Goal: Task Accomplishment & Management: Use online tool/utility

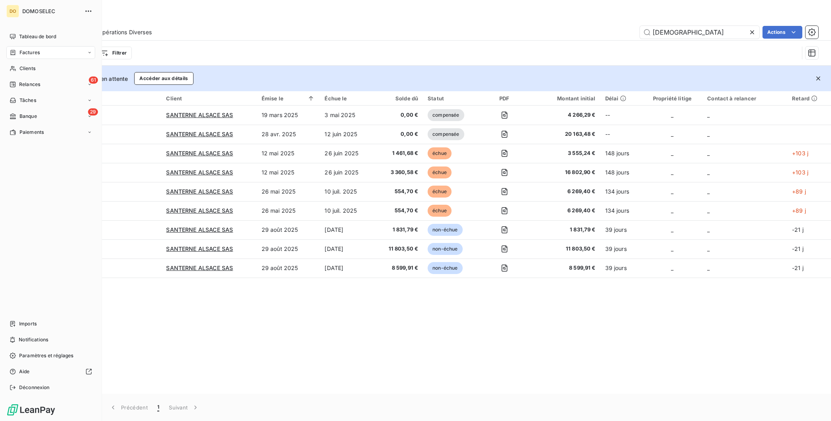
click at [30, 51] on span "Factures" at bounding box center [30, 52] width 20 height 7
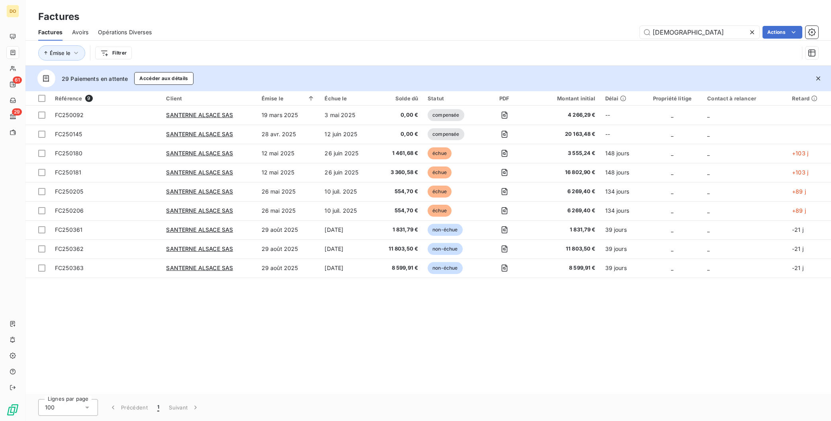
click at [750, 29] on icon at bounding box center [752, 32] width 8 height 8
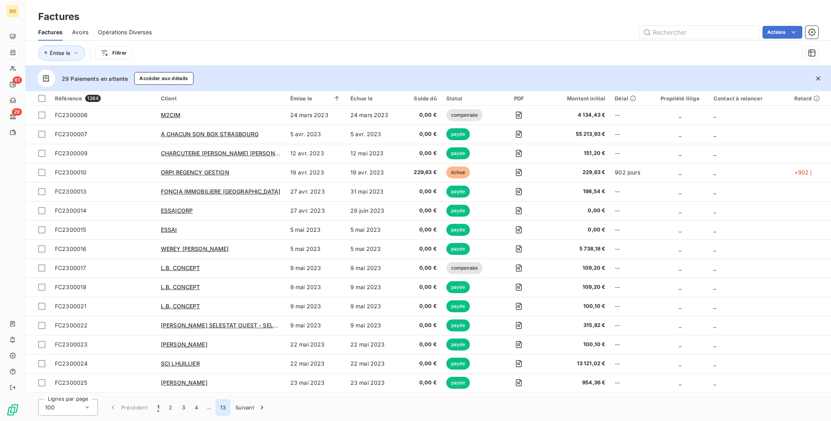
click at [224, 406] on button "13" at bounding box center [222, 407] width 15 height 17
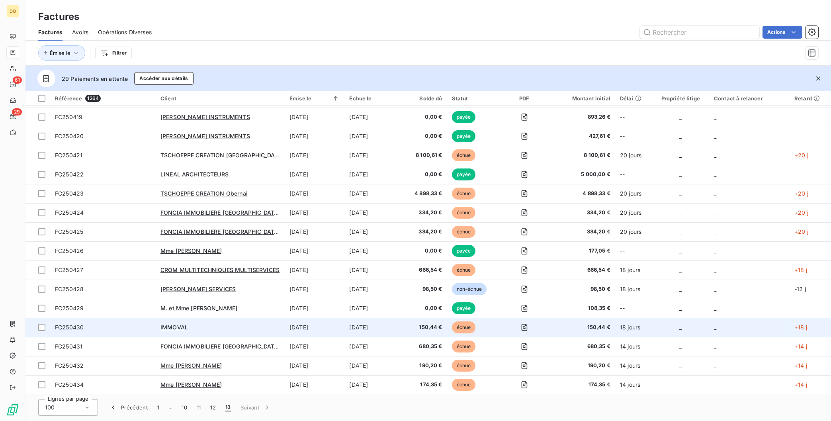
scroll to position [935, 0]
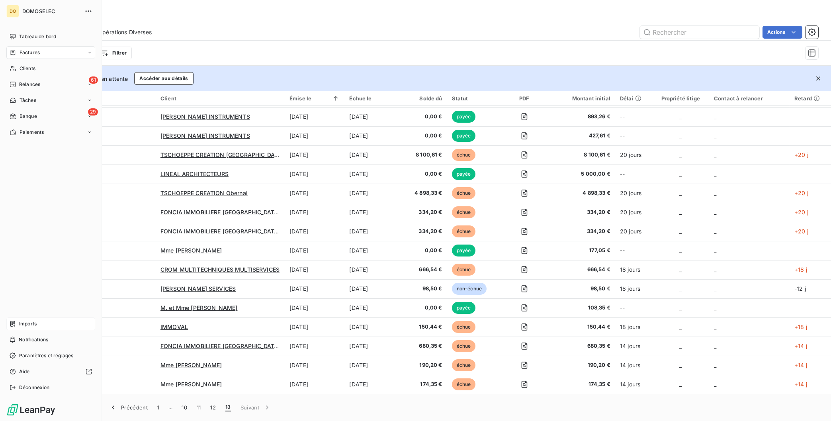
click at [31, 328] on div "Imports" at bounding box center [50, 323] width 89 height 13
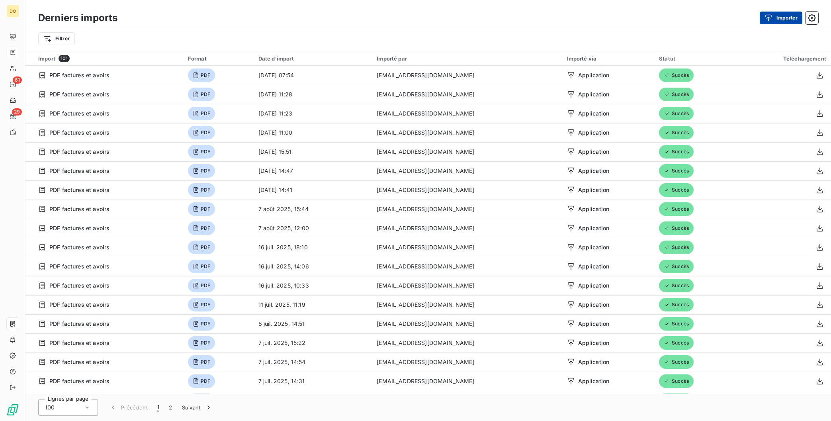
click at [774, 22] on button "Importer" at bounding box center [781, 18] width 43 height 13
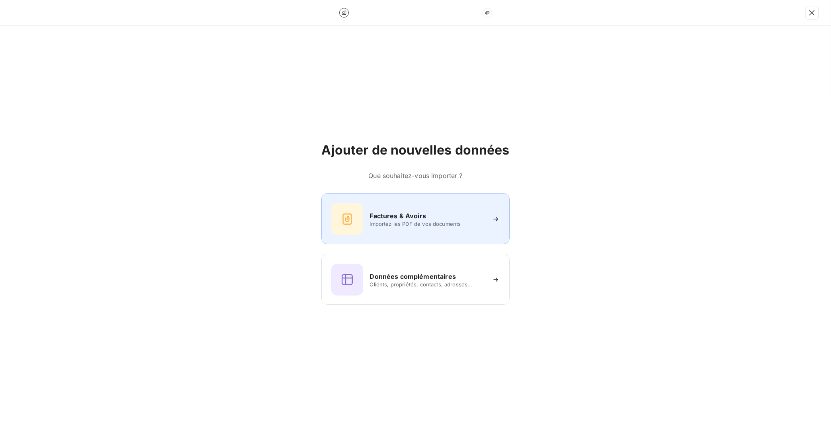
click at [421, 223] on span "Importez les PDF de vos documents" at bounding box center [426, 224] width 115 height 6
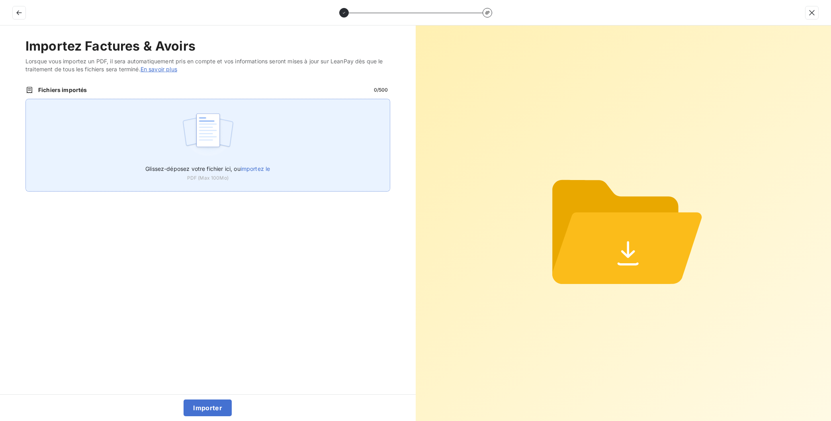
click at [252, 169] on span "importez le" at bounding box center [255, 168] width 30 height 7
click at [26, 99] on input "Glissez-déposez votre fichier ici, ou importez le" at bounding box center [25, 99] width 0 height 0
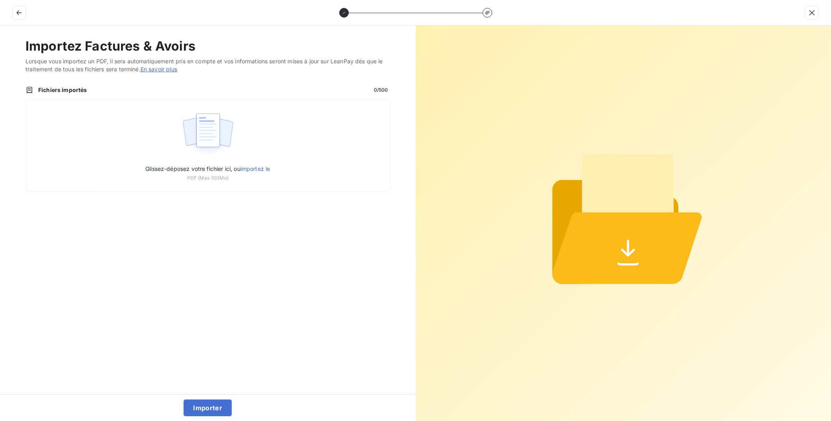
type input "C:\fakepath\Facture FC250455 - 02100012 - Aménagement R+2 - compléments V3 - A …"
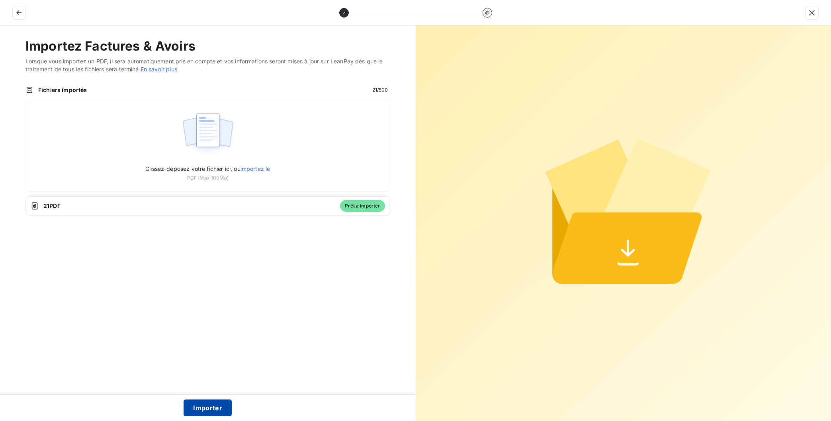
click at [201, 406] on button "Importer" at bounding box center [208, 407] width 48 height 17
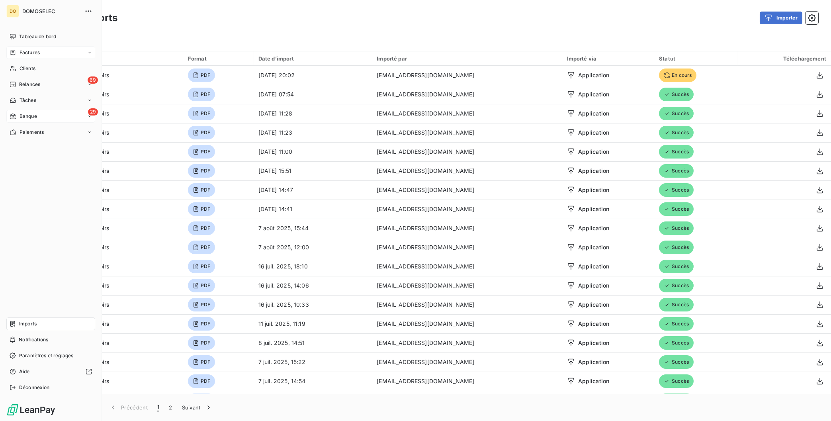
click at [43, 119] on div "29 Banque" at bounding box center [50, 116] width 89 height 13
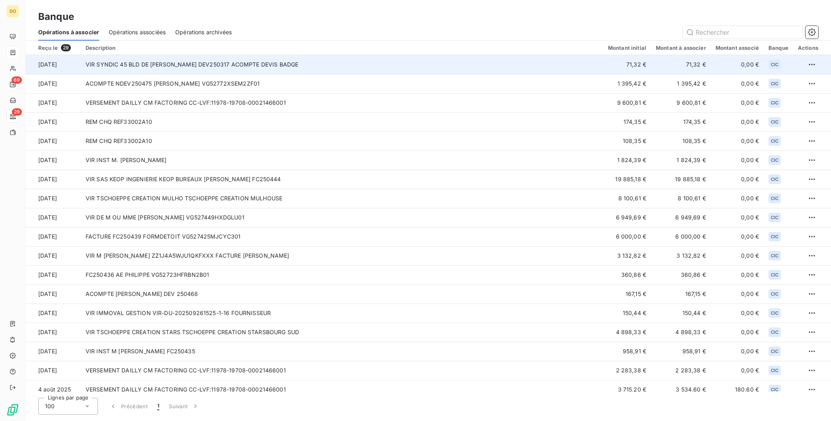
click at [226, 60] on td "VIR SYNDIC 45 BLD DE LA MARN DEV250317 ACOMPTE DEVIS BADGE" at bounding box center [342, 64] width 522 height 19
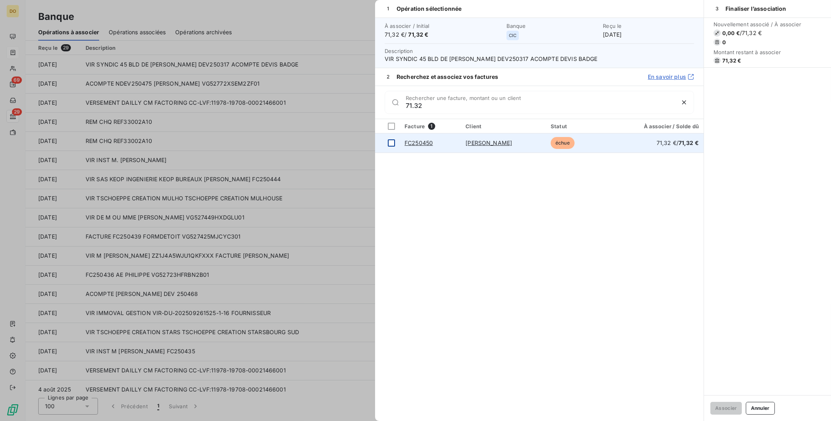
type input "71.32"
click at [390, 145] on div at bounding box center [391, 142] width 7 height 7
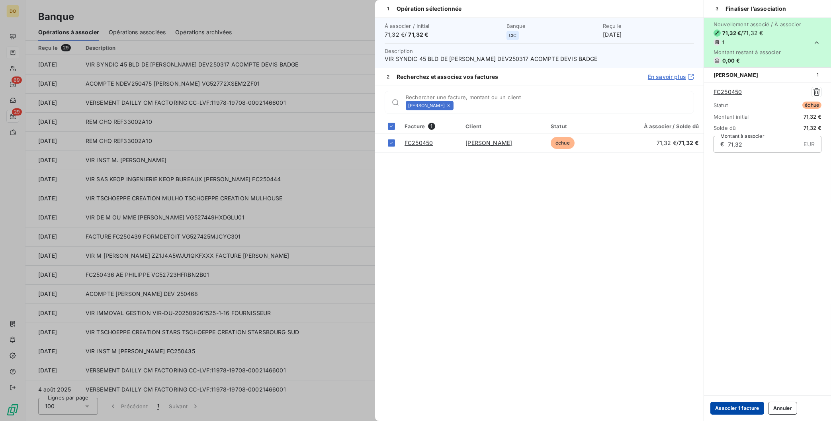
click at [734, 404] on button "Associer 1 facture" at bounding box center [737, 408] width 54 height 13
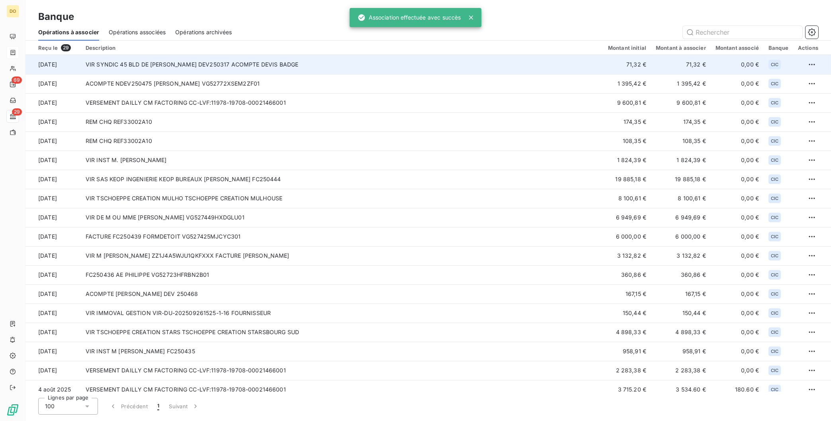
click at [132, 62] on td "VIR SYNDIC 45 BLD DE LA MARN DEV250317 ACOMPTE DEVIS BADGE" at bounding box center [342, 64] width 522 height 19
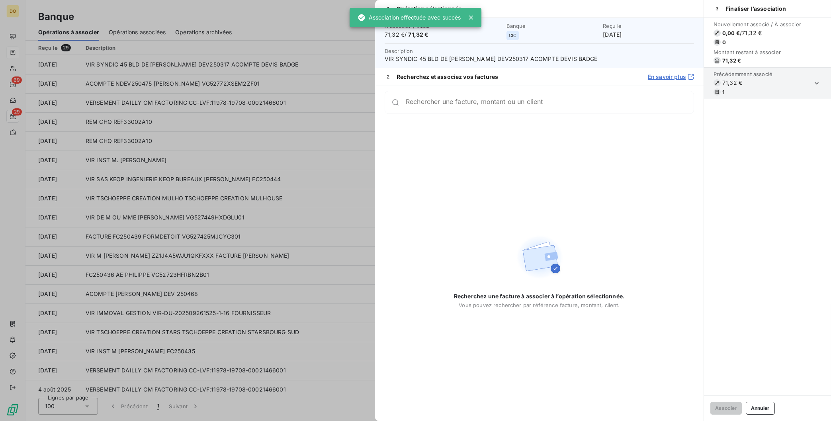
click at [127, 75] on div at bounding box center [415, 210] width 831 height 421
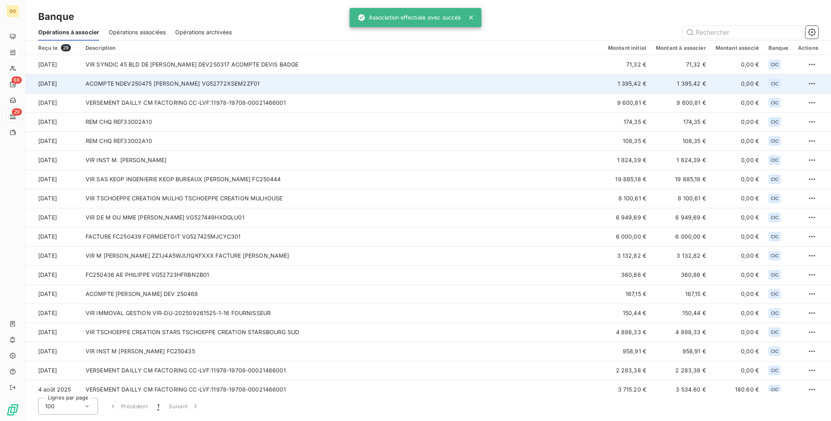
click at [125, 80] on td "ACOMPTE NDEV250475 IFFRIG VG52772XSEM2ZF01" at bounding box center [342, 83] width 522 height 19
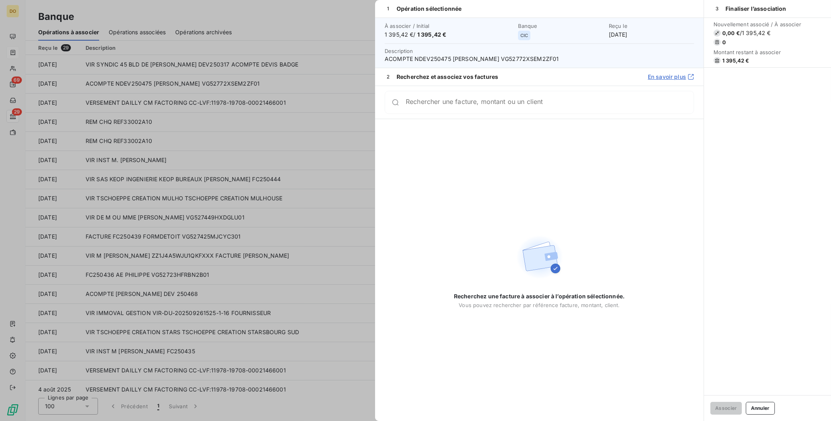
click at [510, 105] on input "Rechercher une facture, montant ou un client" at bounding box center [550, 102] width 288 height 8
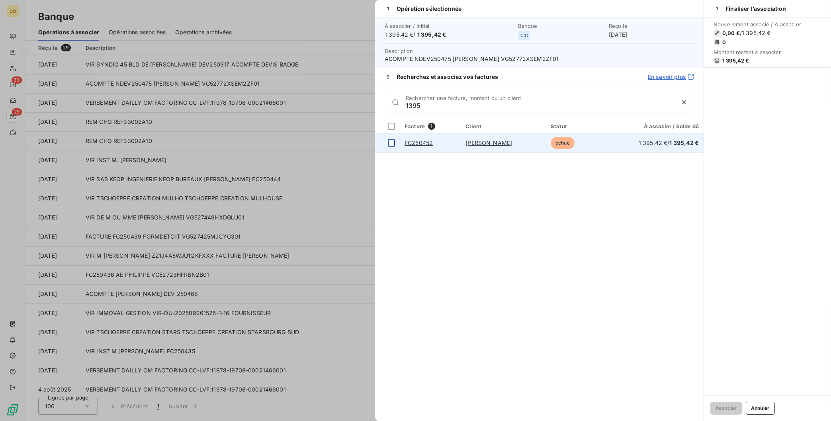
type input "1395"
click at [392, 141] on div at bounding box center [391, 142] width 7 height 7
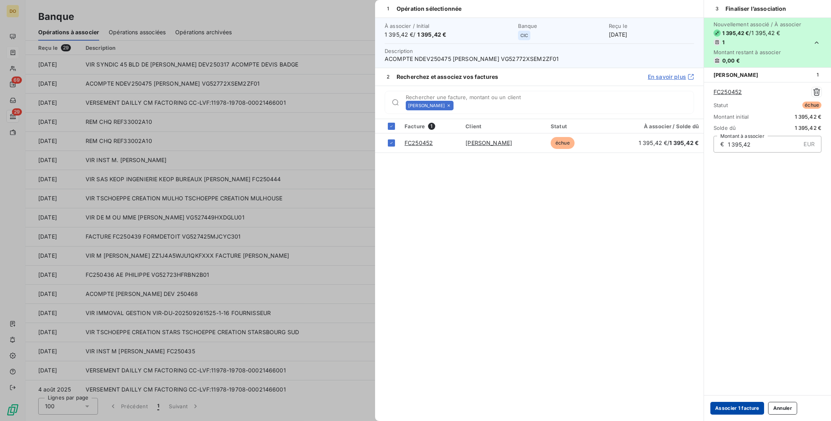
click at [738, 413] on button "Associer 1 facture" at bounding box center [737, 408] width 54 height 13
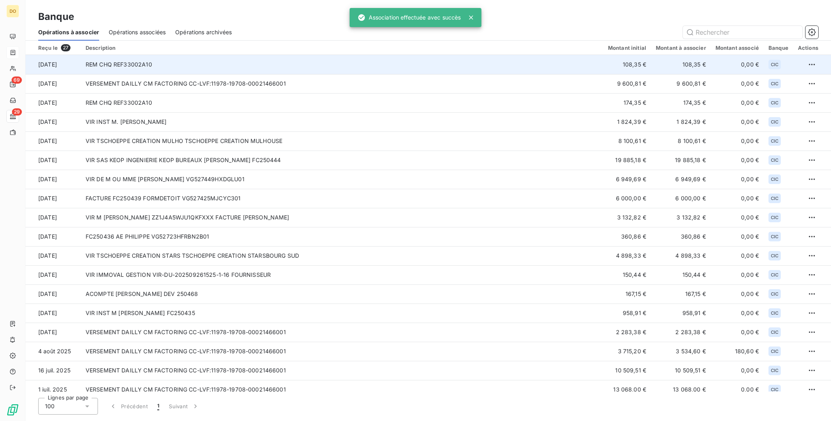
click at [155, 64] on td "REM CHQ REF33002A10" at bounding box center [342, 64] width 522 height 19
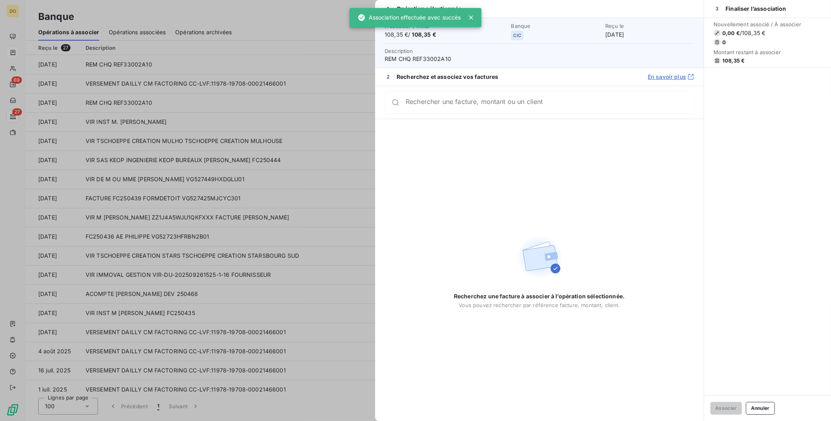
click at [510, 111] on div "Rechercher une facture, montant ou un client" at bounding box center [539, 102] width 309 height 23
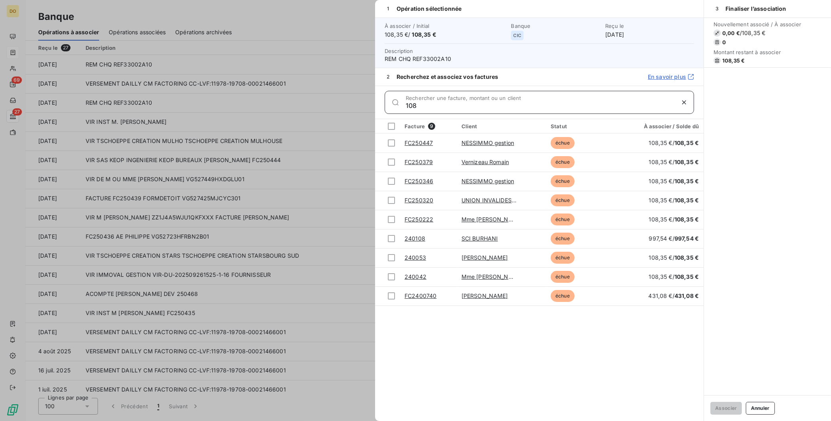
type input "108"
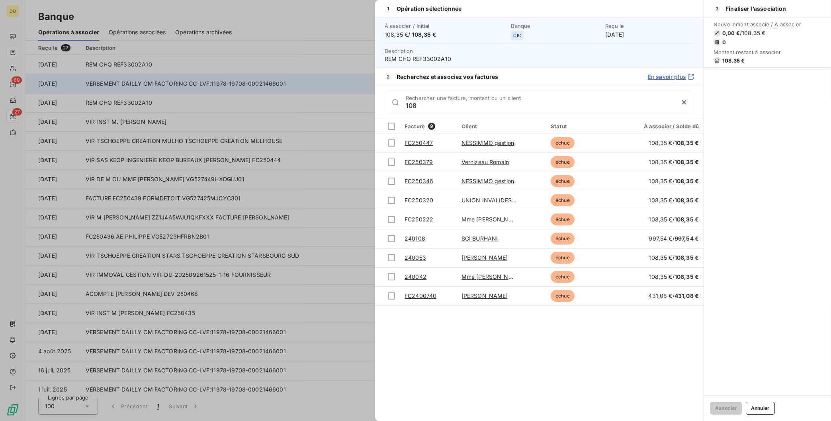
drag, startPoint x: 160, startPoint y: 59, endPoint x: 135, endPoint y: 79, distance: 32.0
click at [156, 64] on div at bounding box center [415, 210] width 831 height 421
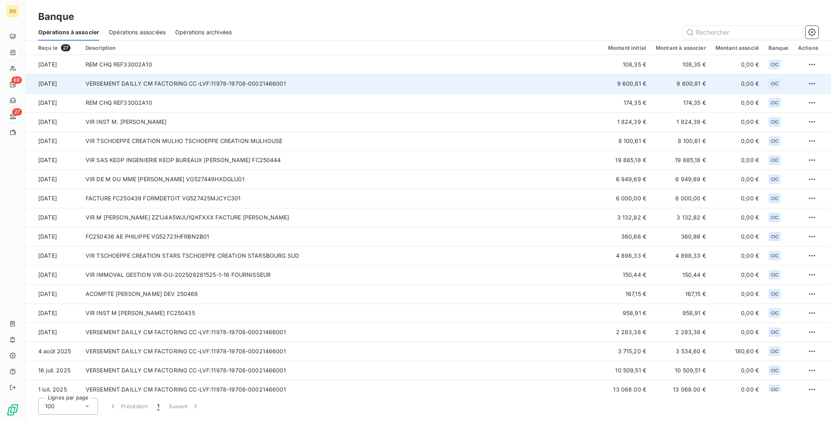
click at [135, 79] on td "VERSEMENT DAILLY CM FACTORING CC-LVF:11978-19708-00021466001" at bounding box center [342, 83] width 522 height 19
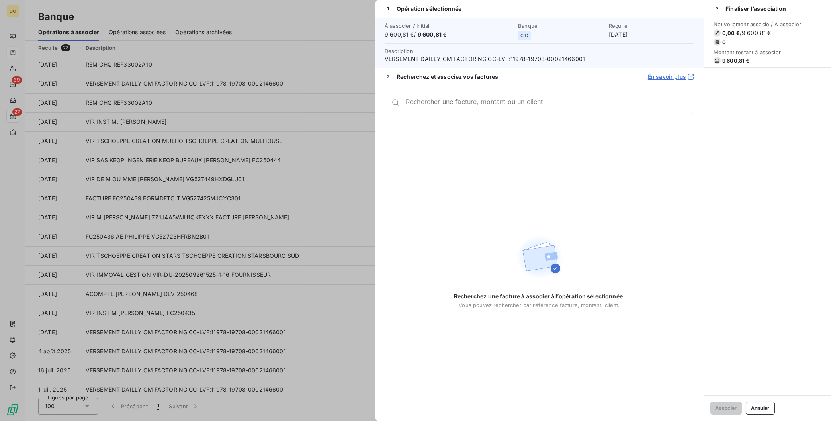
drag, startPoint x: 137, startPoint y: 115, endPoint x: 132, endPoint y: 108, distance: 9.1
click at [137, 115] on div at bounding box center [415, 210] width 831 height 421
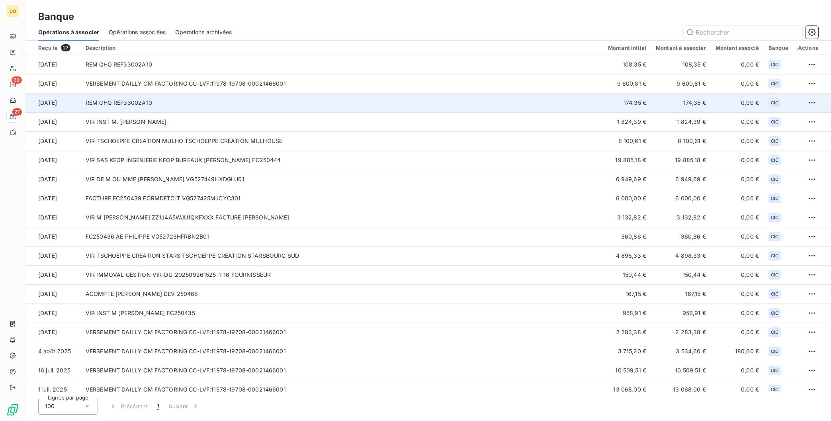
click at [132, 108] on td "REM CHQ REF33002A10" at bounding box center [342, 102] width 522 height 19
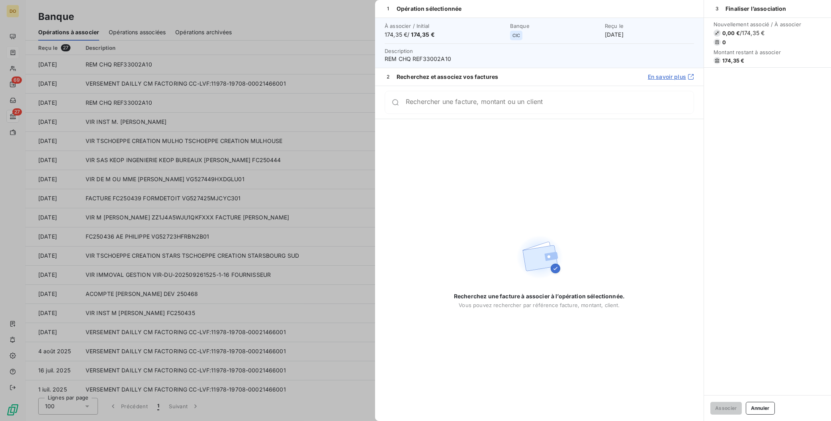
click at [490, 106] on input "Rechercher une facture, montant ou un client" at bounding box center [550, 102] width 288 height 8
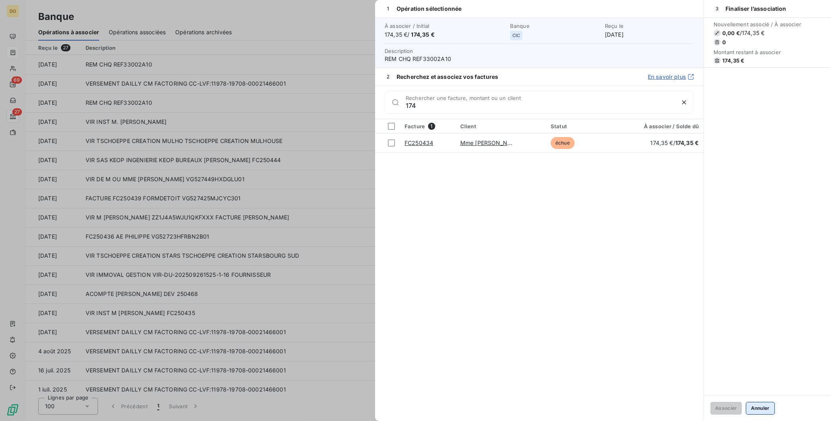
type input "174"
click at [762, 407] on button "Annuler" at bounding box center [760, 408] width 29 height 13
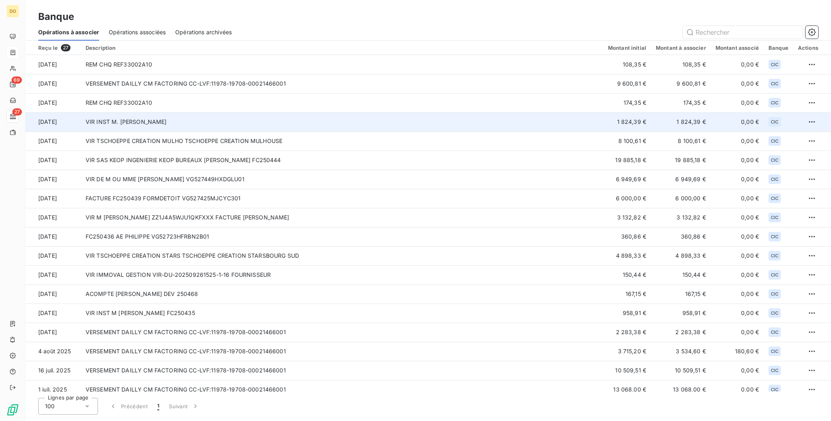
click at [167, 127] on td "VIR INST M. KRESS LIONEL" at bounding box center [342, 121] width 522 height 19
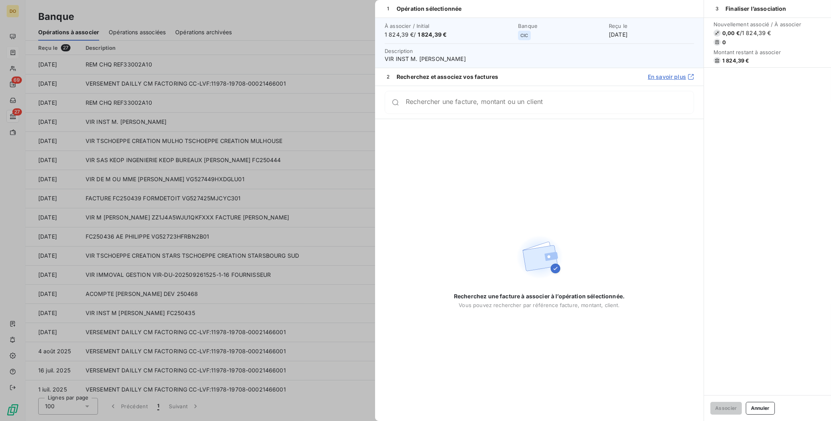
click at [562, 104] on input "Rechercher une facture, montant ou un client" at bounding box center [550, 102] width 288 height 8
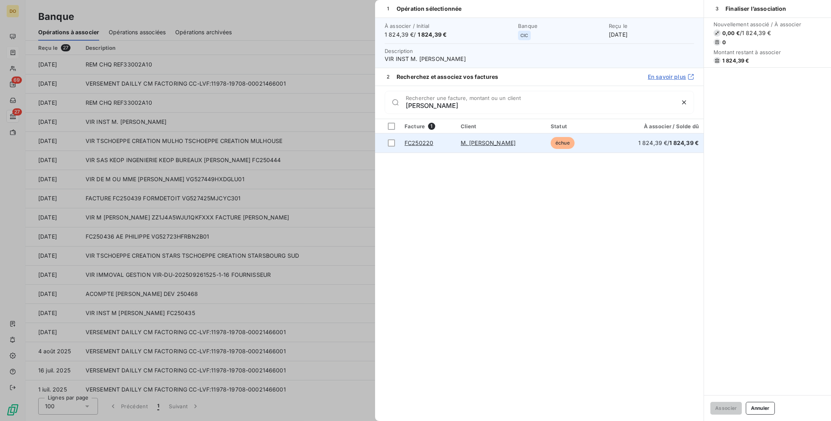
type input "KRESS"
click at [494, 146] on link "M. KRESS Lionel" at bounding box center [488, 142] width 55 height 7
click at [392, 144] on div at bounding box center [391, 142] width 7 height 7
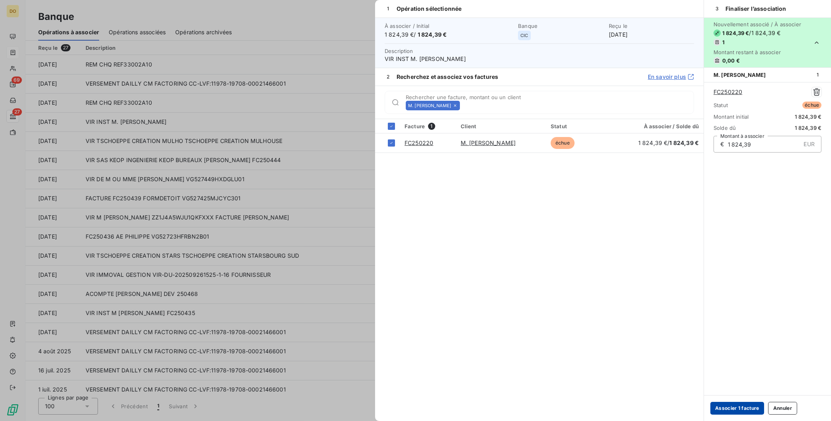
click at [746, 410] on button "Associer 1 facture" at bounding box center [737, 408] width 54 height 13
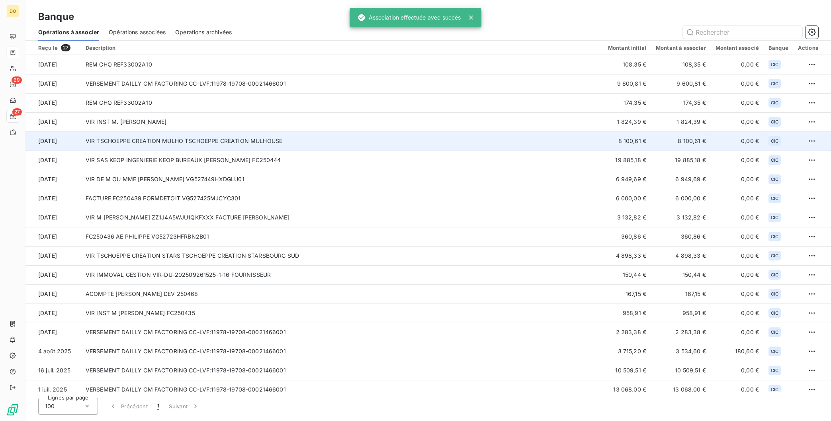
click at [131, 141] on td "VIR TSCHOEPPE CREATION MULHO TSCHOEPPE CREATION MULHOUSE" at bounding box center [342, 140] width 522 height 19
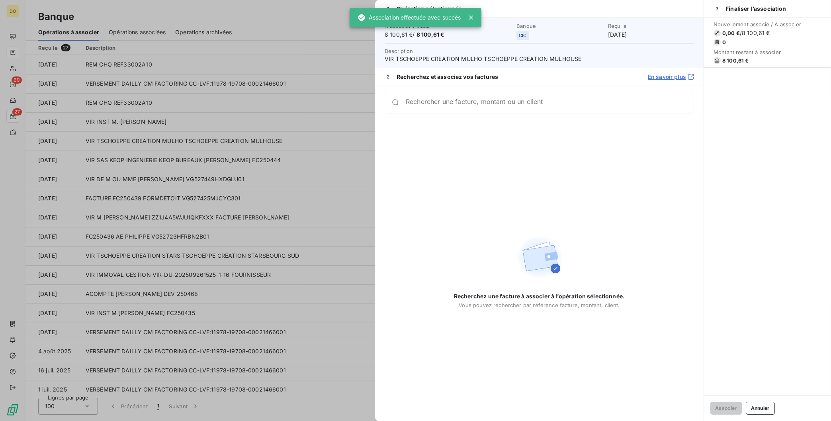
click at [461, 106] on input "Rechercher une facture, montant ou un client" at bounding box center [550, 102] width 288 height 8
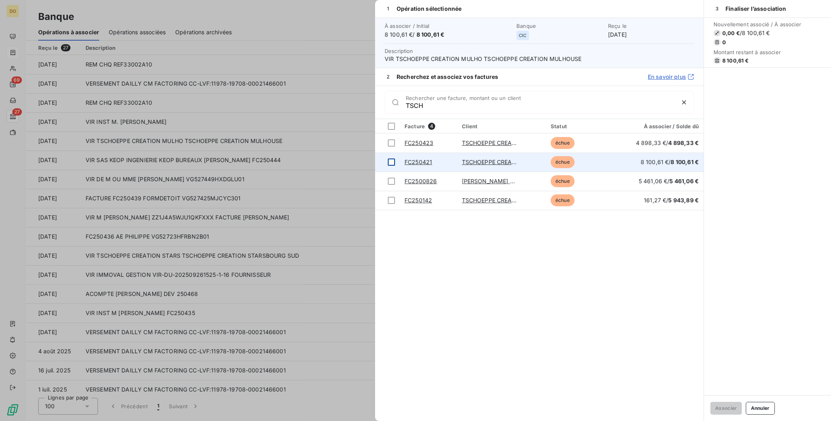
type input "TSCH"
click at [393, 162] on div at bounding box center [391, 161] width 7 height 7
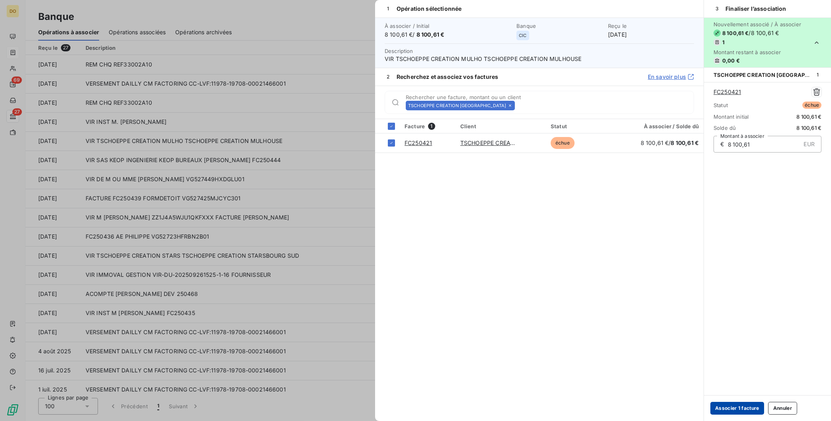
click at [724, 404] on button "Associer 1 facture" at bounding box center [737, 408] width 54 height 13
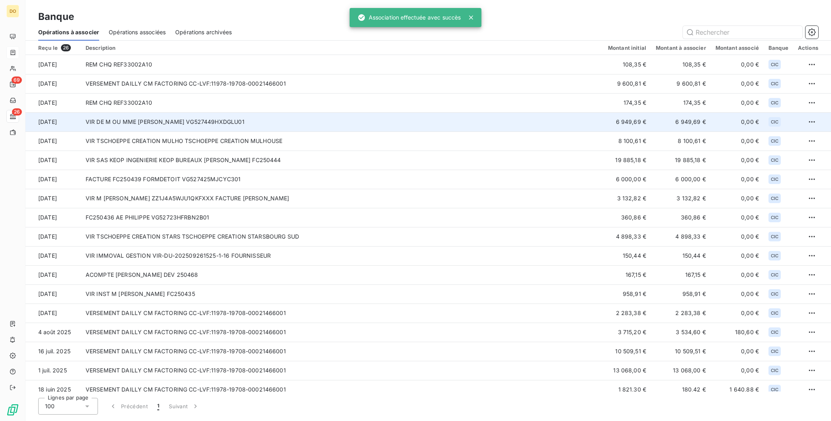
click at [146, 127] on td "VIR DE M OU MME [PERSON_NAME] VG527449HXDGLU01" at bounding box center [342, 121] width 522 height 19
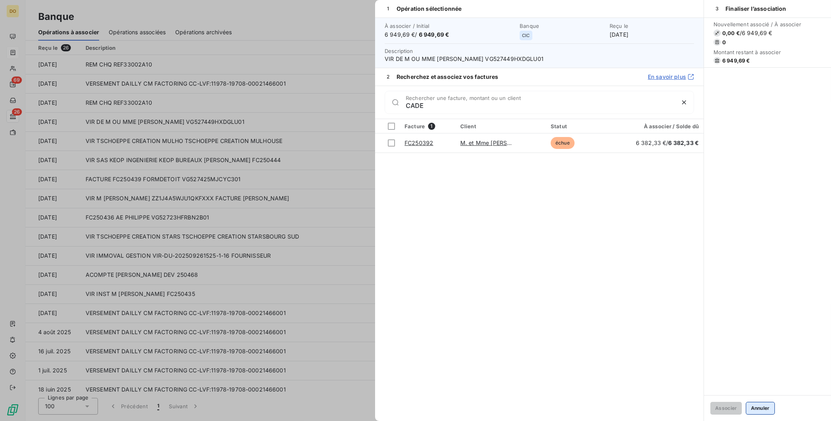
type input "CADE"
click at [760, 408] on button "Annuler" at bounding box center [760, 408] width 29 height 13
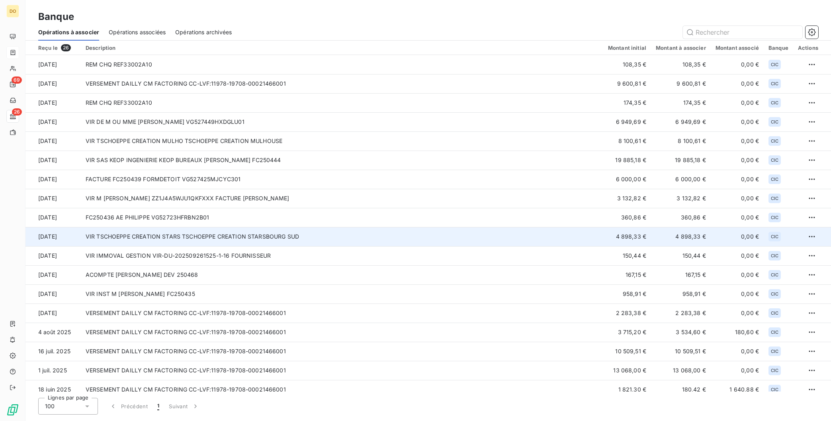
click at [144, 236] on td "VIR TSCHOEPPE CREATION STARS TSCHOEPPE CREATION STARSBOURG SUD" at bounding box center [342, 236] width 522 height 19
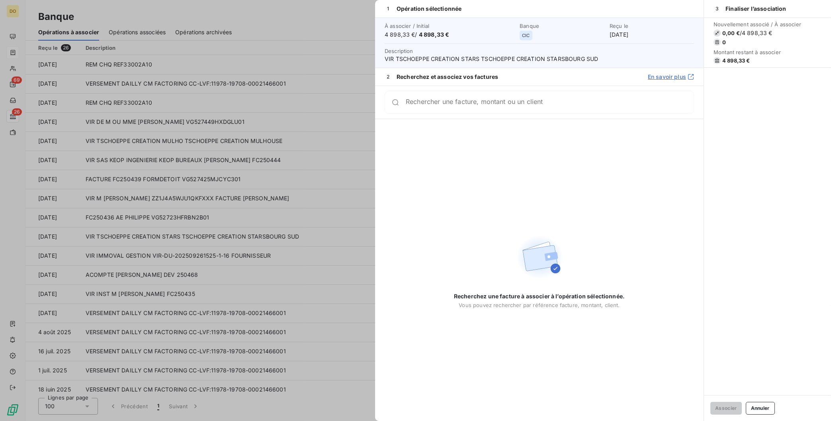
click at [491, 106] on input "Rechercher une facture, montant ou un client" at bounding box center [550, 102] width 288 height 8
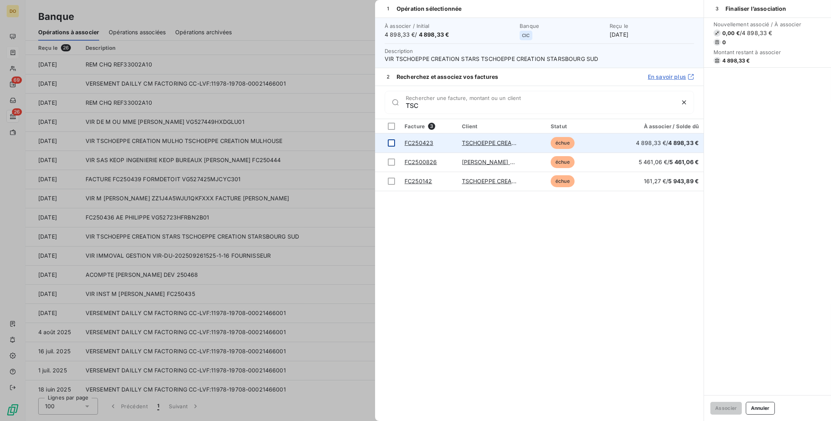
type input "TSC"
click at [391, 144] on div at bounding box center [391, 142] width 7 height 7
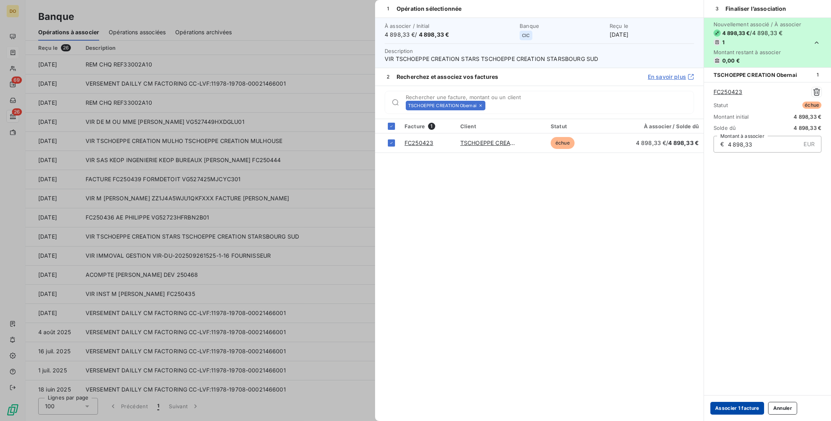
click at [742, 412] on button "Associer 1 facture" at bounding box center [737, 408] width 54 height 13
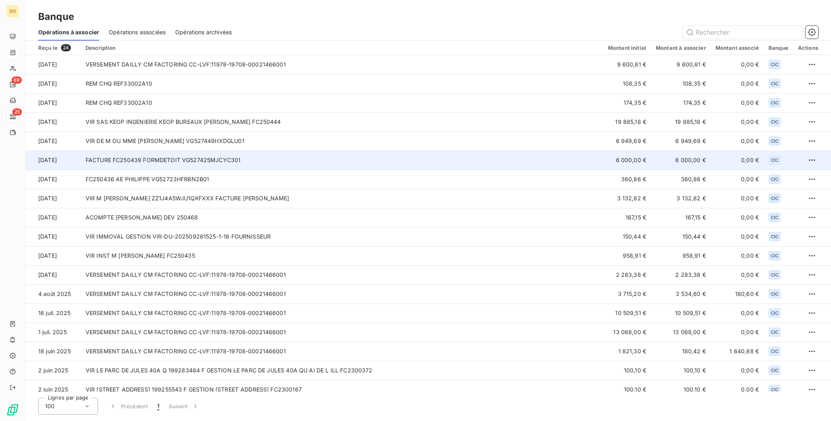
click at [172, 164] on td "FACTURE FC250439 FORMDETOIT VG527425MJCYC301" at bounding box center [342, 159] width 522 height 19
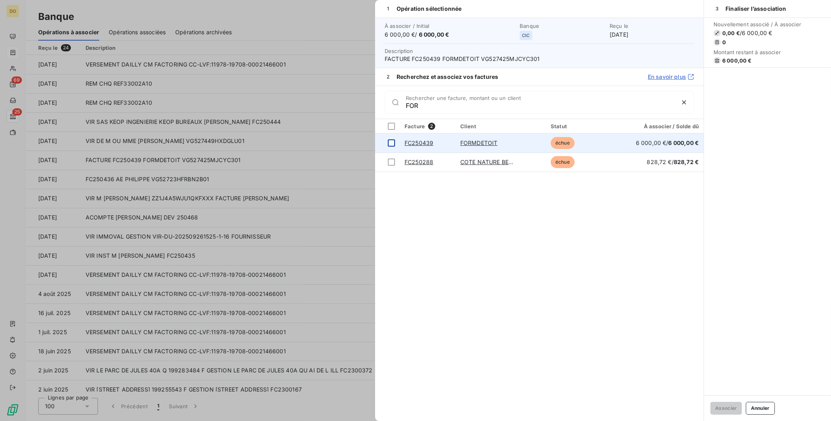
type input "FOR"
click at [391, 141] on div at bounding box center [391, 142] width 7 height 7
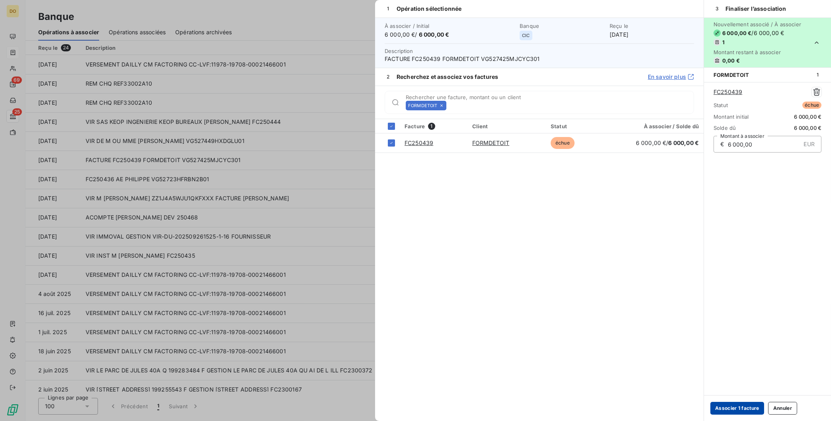
click at [727, 406] on button "Associer 1 facture" at bounding box center [737, 408] width 54 height 13
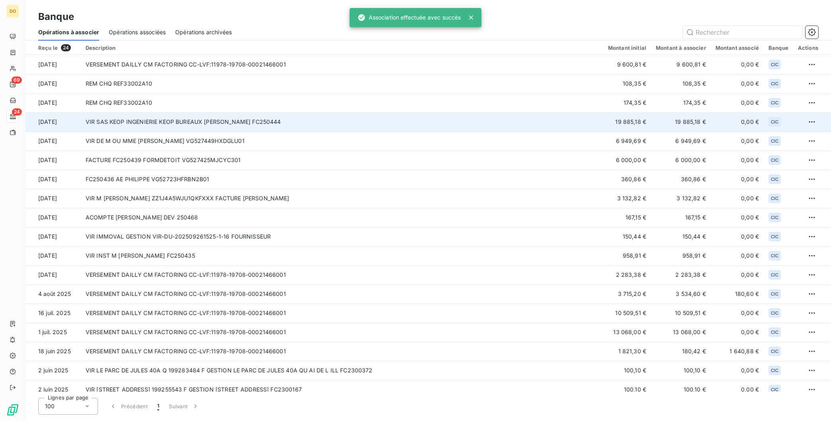
click at [153, 118] on td "VIR SAS KEOP INGENIERIE KEOP BUREAUX [PERSON_NAME] FC250444" at bounding box center [342, 121] width 522 height 19
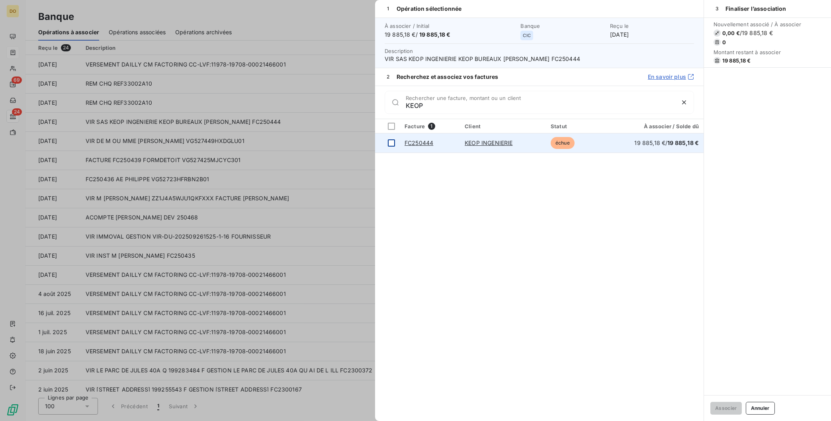
type input "KEOP"
click at [392, 144] on div at bounding box center [391, 142] width 7 height 7
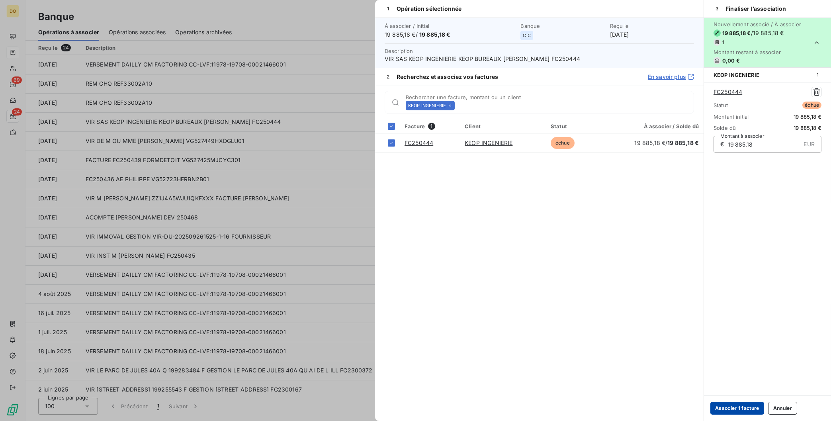
click at [734, 408] on button "Associer 1 facture" at bounding box center [737, 408] width 54 height 13
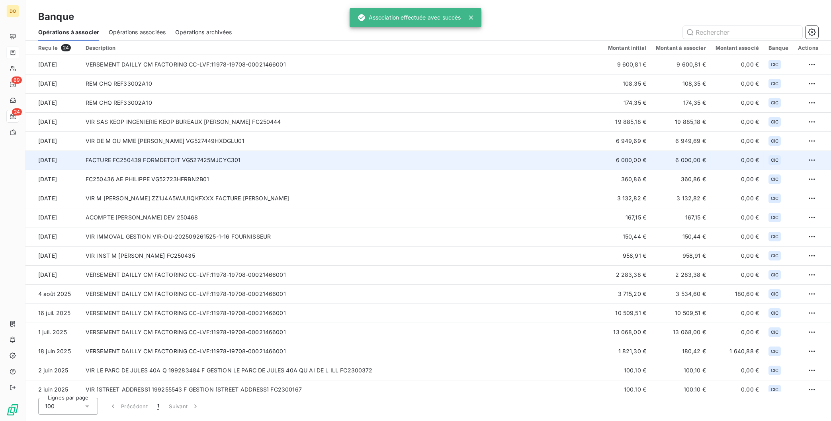
click at [137, 160] on td "FACTURE FC250439 FORMDETOIT VG527425MJCYC301" at bounding box center [342, 159] width 522 height 19
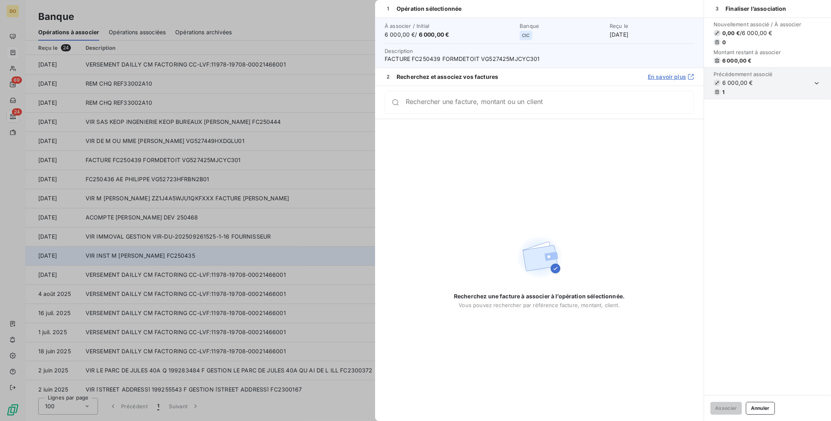
click at [218, 254] on div at bounding box center [415, 210] width 831 height 421
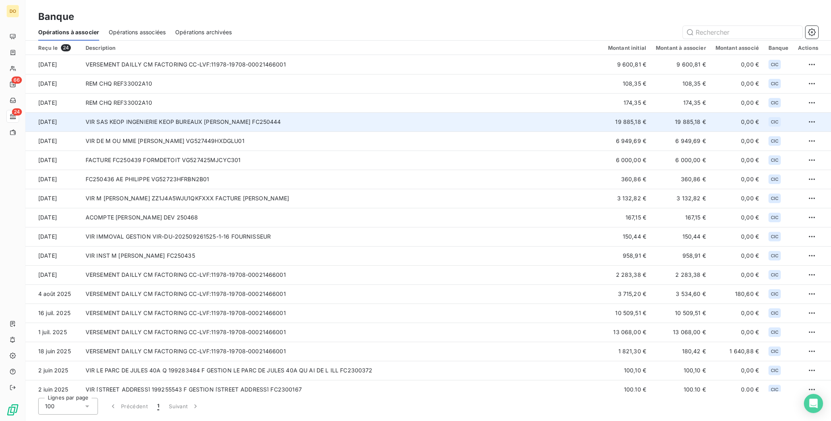
click at [172, 124] on td "VIR SAS KEOP INGENIERIE KEOP BUREAUX [PERSON_NAME] FC250444" at bounding box center [342, 121] width 522 height 19
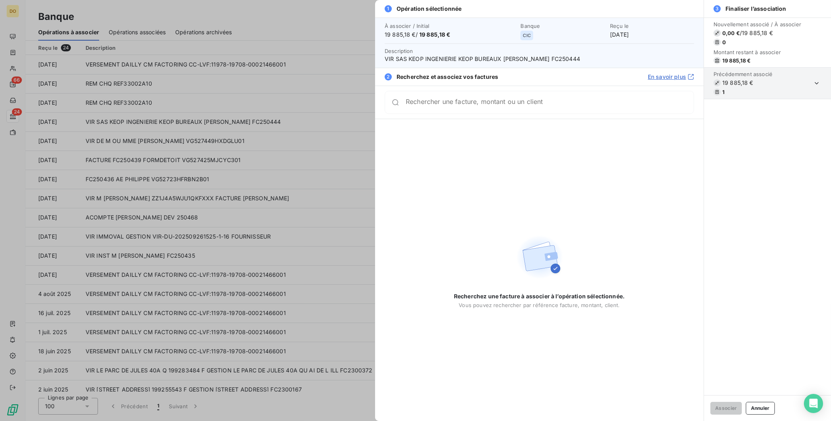
drag, startPoint x: 483, startPoint y: 103, endPoint x: 476, endPoint y: 102, distance: 6.9
click at [476, 102] on input "Rechercher une facture, montant ou un client" at bounding box center [550, 102] width 288 height 8
type input "KEOP"
click at [766, 406] on button "Annuler" at bounding box center [760, 408] width 29 height 13
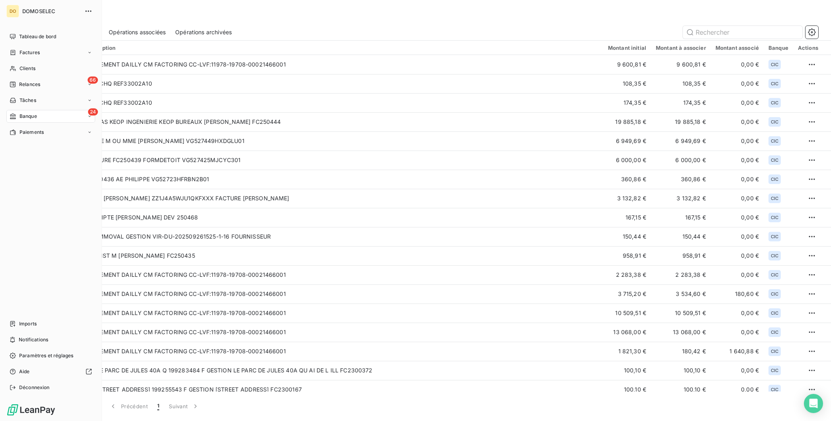
click at [40, 125] on nav "Tableau de bord Factures Clients 66 Relances Tâches 24 Banque Paiements" at bounding box center [50, 84] width 89 height 108
click at [32, 135] on span "Paiements" at bounding box center [32, 132] width 24 height 7
click at [39, 114] on div "24 Banque" at bounding box center [50, 116] width 89 height 13
click at [32, 84] on span "Relances" at bounding box center [29, 84] width 21 height 7
click at [31, 183] on span "Banque" at bounding box center [29, 179] width 18 height 7
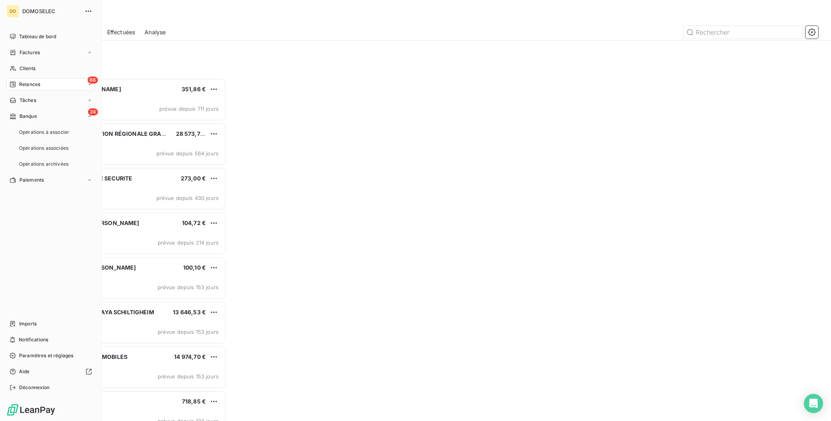
scroll to position [342, 188]
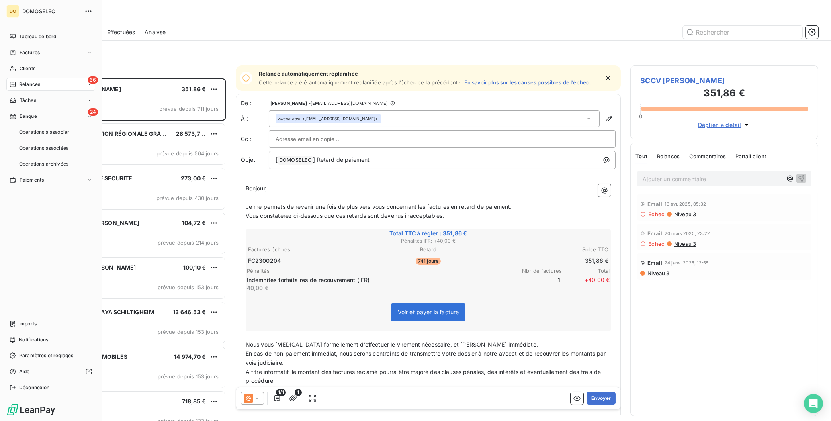
click at [62, 83] on div "66 Relances" at bounding box center [50, 84] width 89 height 13
click at [51, 88] on div "66 Relances" at bounding box center [50, 84] width 89 height 13
click at [36, 65] on div "Clients" at bounding box center [50, 68] width 89 height 13
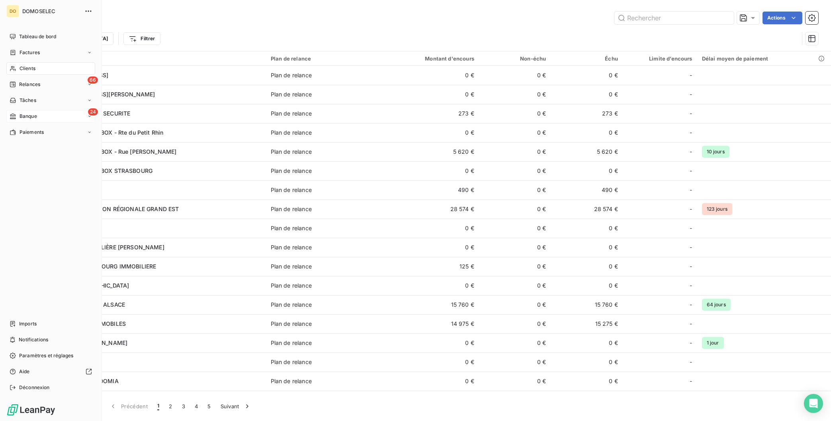
click at [46, 119] on div "24 Banque" at bounding box center [50, 116] width 89 height 13
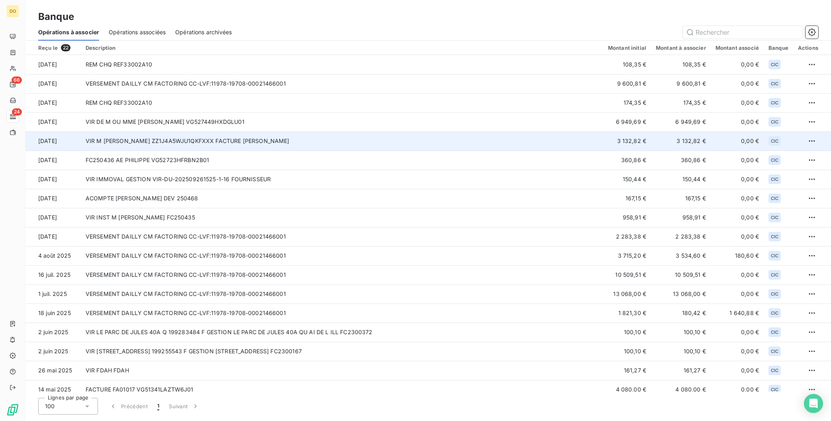
click at [187, 146] on td "VIR M [PERSON_NAME] ZZ1J4A5WJU1QKFXXX FACTURE [PERSON_NAME]" at bounding box center [342, 140] width 522 height 19
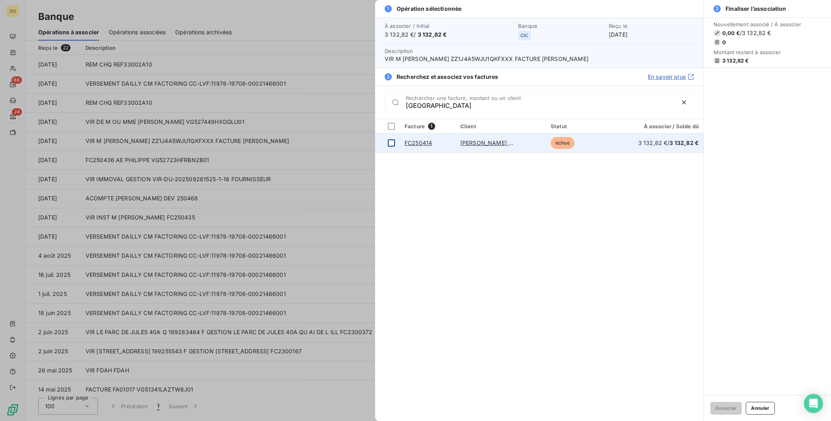
type input "BAKI"
click at [388, 144] on td at bounding box center [387, 142] width 25 height 19
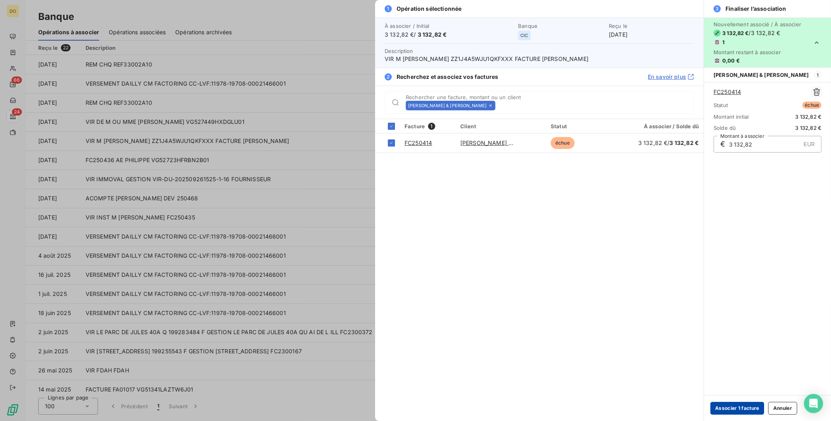
click at [734, 406] on button "Associer 1 facture" at bounding box center [737, 408] width 54 height 13
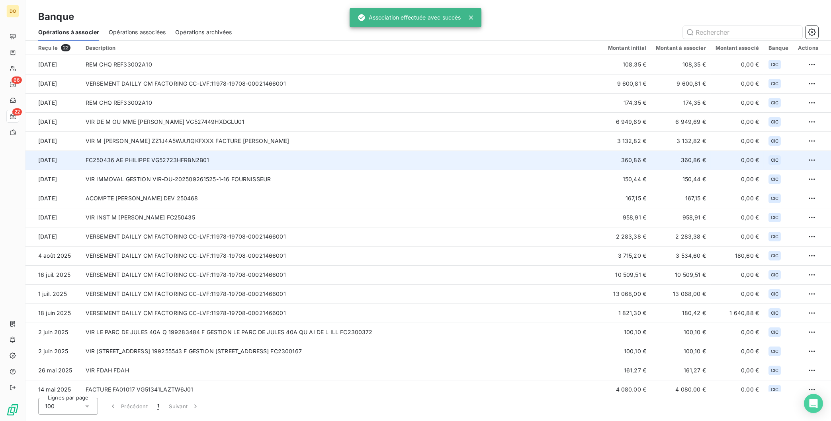
click at [154, 164] on td "FC250436 AE PHILIPPE VG52723HFRBN2B01" at bounding box center [342, 159] width 522 height 19
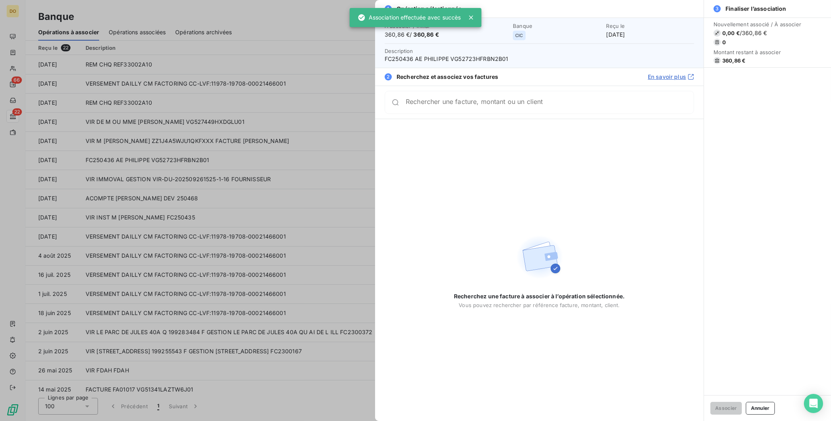
click at [484, 105] on input "Rechercher une facture, montant ou un client" at bounding box center [550, 102] width 288 height 8
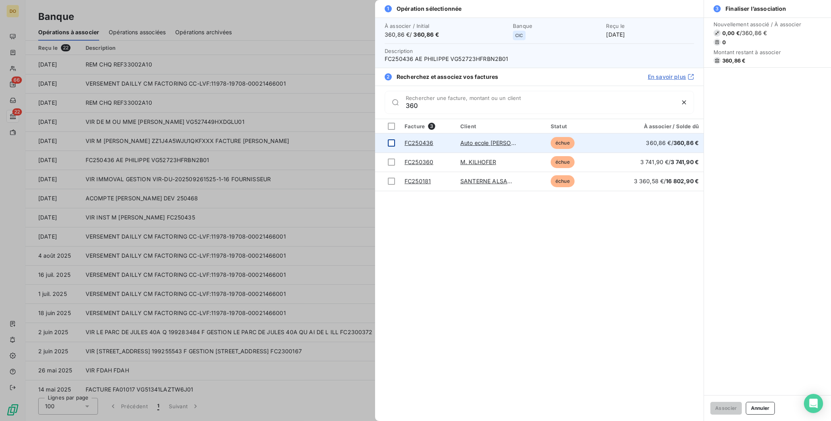
type input "360"
click at [391, 145] on div at bounding box center [391, 142] width 7 height 7
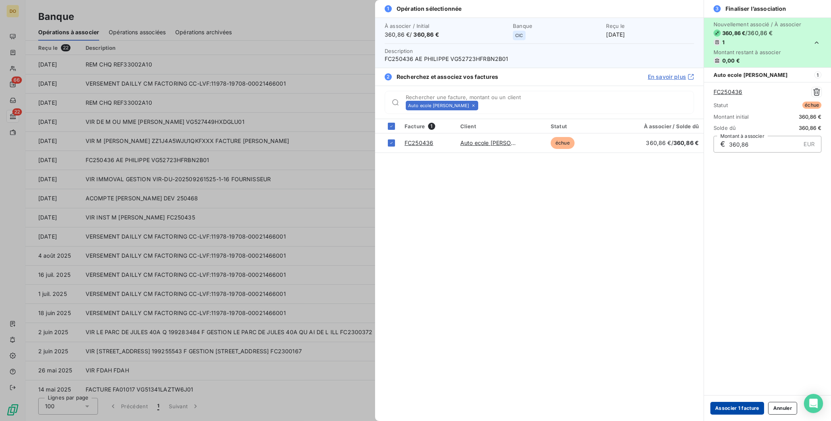
click at [738, 404] on button "Associer 1 facture" at bounding box center [737, 408] width 54 height 13
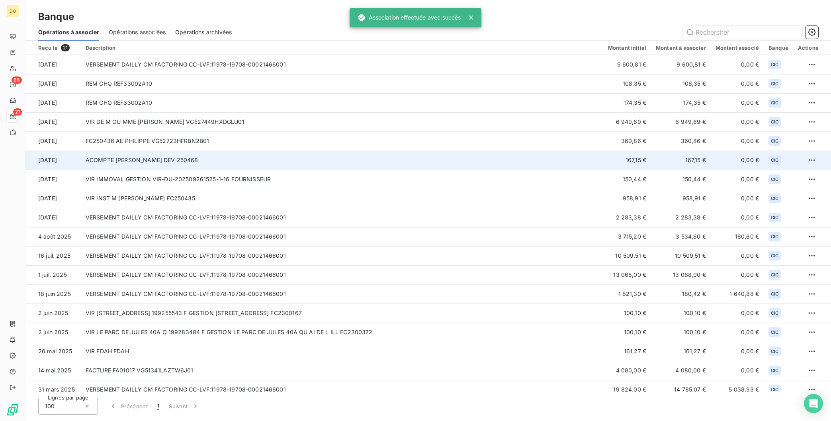
click at [148, 167] on td "ACOMPTE [PERSON_NAME] DEV 250468" at bounding box center [342, 159] width 522 height 19
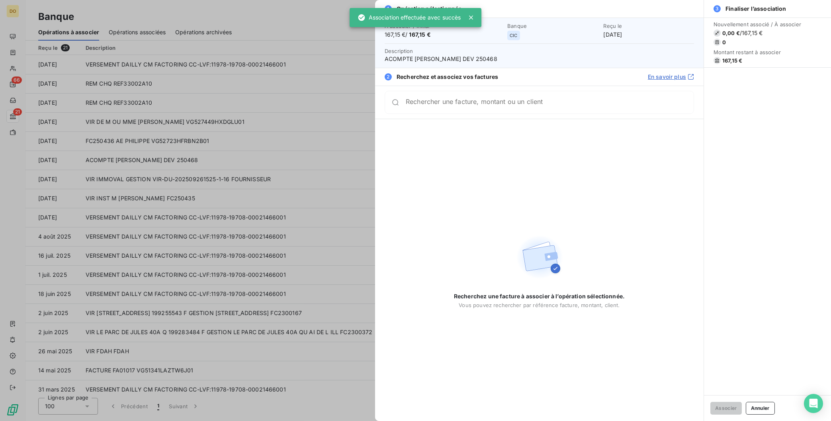
click at [515, 100] on div "Rechercher une facture, montant ou un client" at bounding box center [550, 102] width 288 height 8
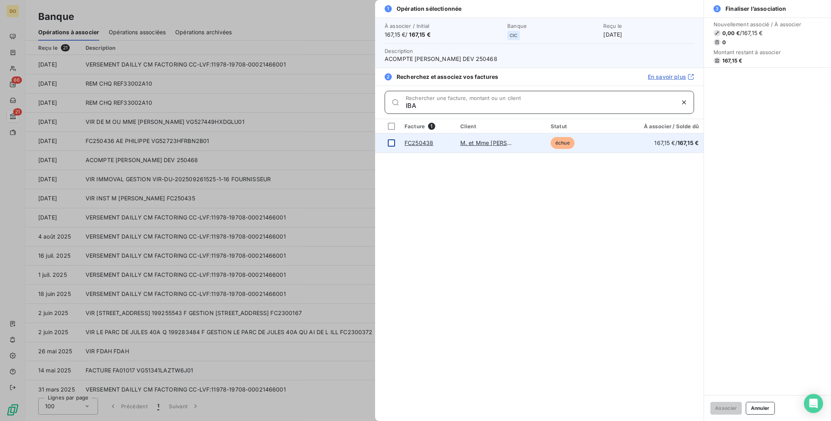
type input "IBA"
click at [389, 145] on td at bounding box center [387, 142] width 25 height 19
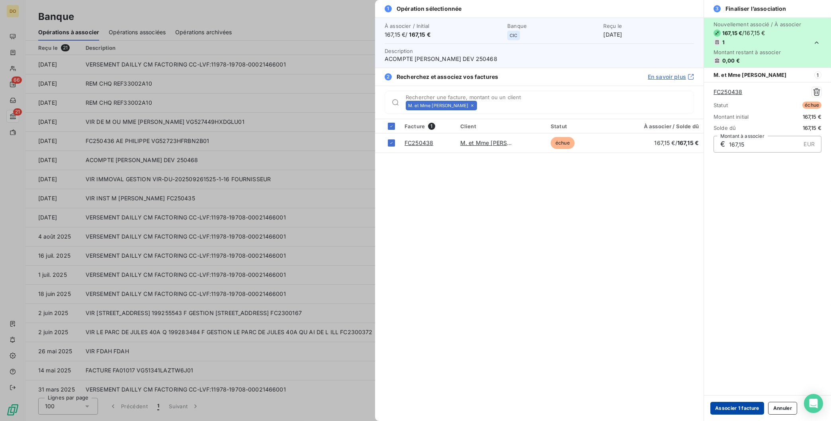
click at [731, 403] on button "Associer 1 facture" at bounding box center [737, 408] width 54 height 13
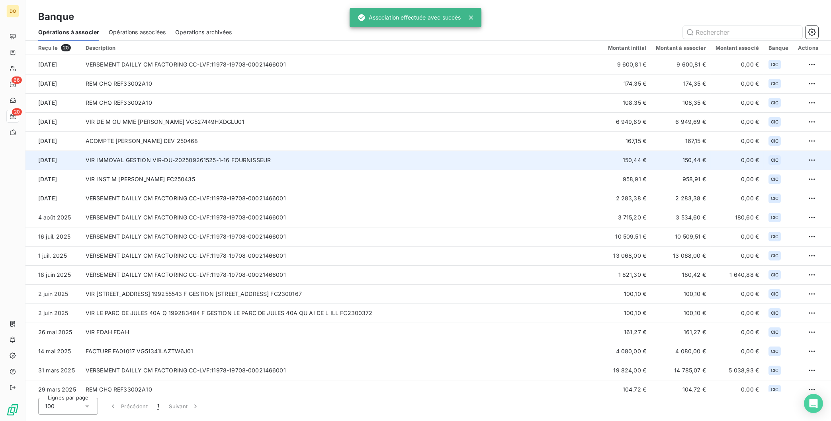
click at [184, 155] on td "VIR IMMOVAL GESTION VIR-DU-202509261525-1-16 FOURNISSEUR" at bounding box center [342, 159] width 522 height 19
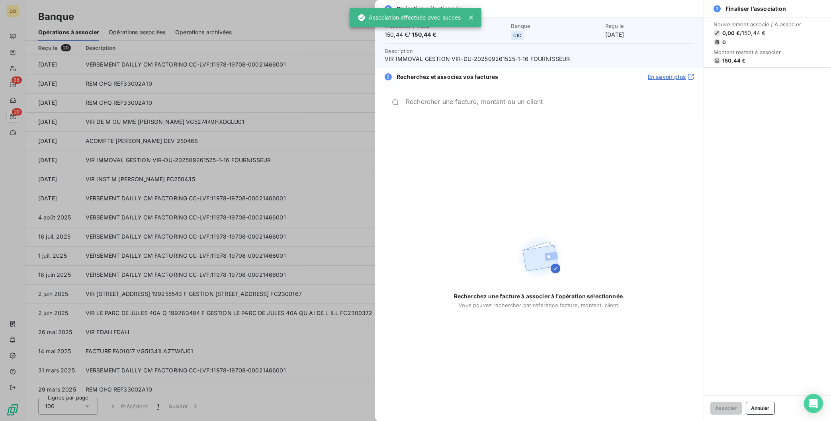
click at [536, 106] on input "Rechercher une facture, montant ou un client" at bounding box center [550, 102] width 288 height 8
type input "O"
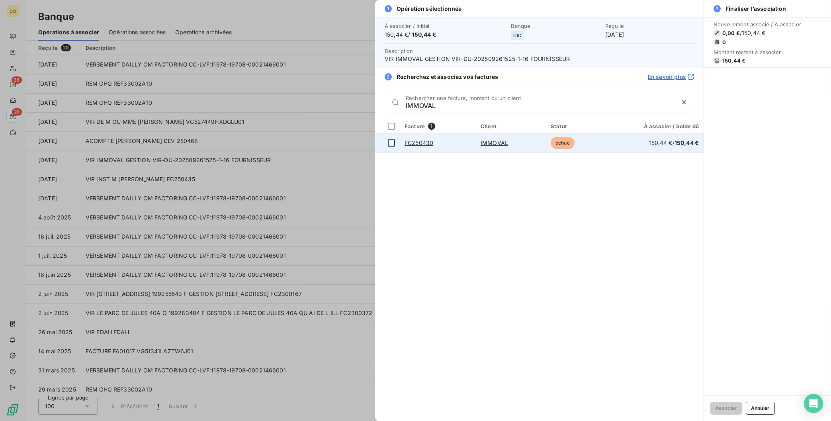
type input "IMMOVAL"
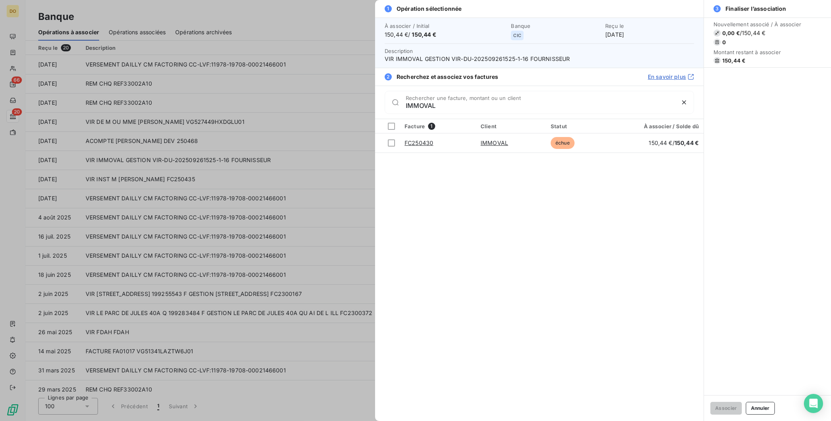
drag, startPoint x: 390, startPoint y: 142, endPoint x: 476, endPoint y: 168, distance: 90.4
click at [390, 142] on div at bounding box center [391, 142] width 7 height 7
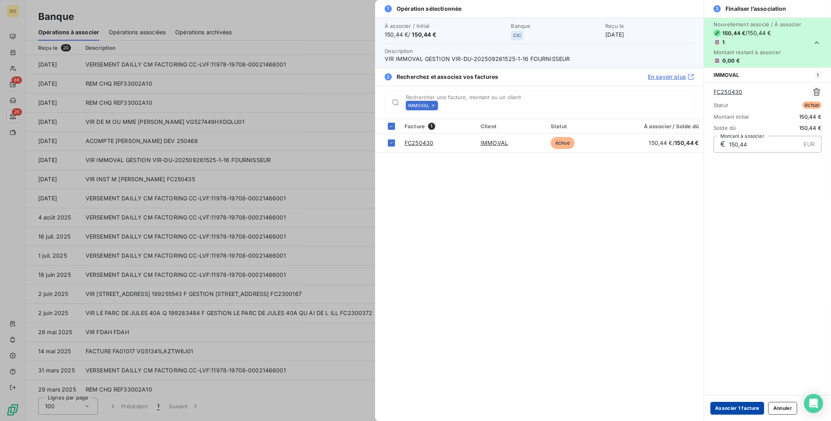
click at [732, 405] on button "Associer 1 facture" at bounding box center [737, 408] width 54 height 13
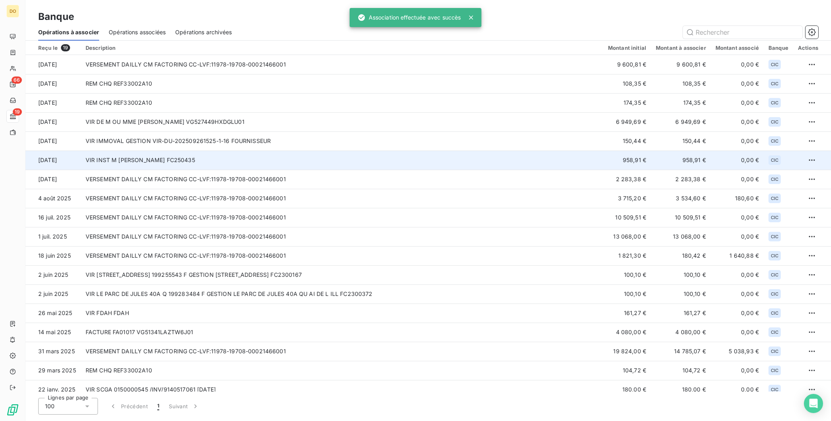
click at [150, 158] on td "VIR INST M [PERSON_NAME] FC250435" at bounding box center [342, 159] width 522 height 19
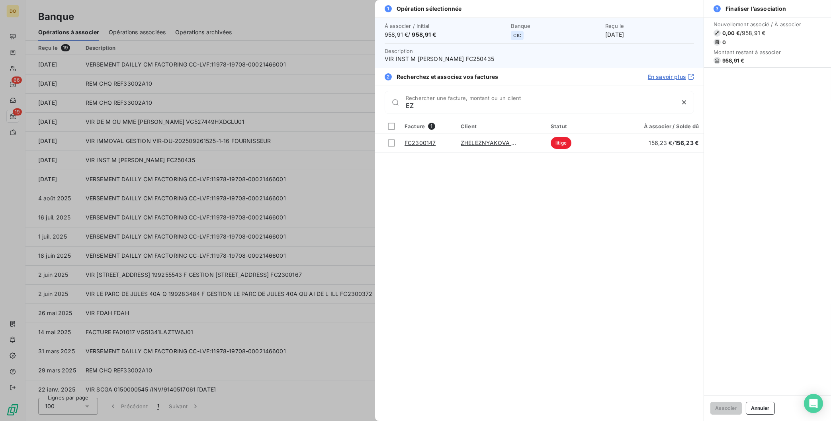
type input "E"
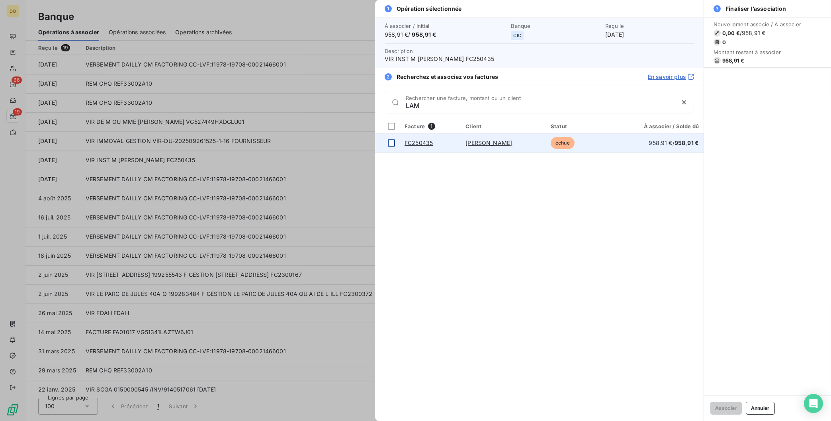
type input "LAM"
click at [390, 143] on div at bounding box center [391, 142] width 7 height 7
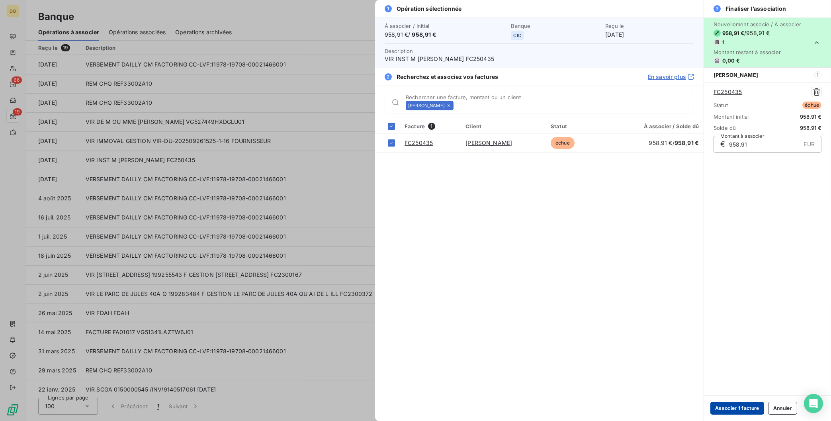
click at [742, 404] on button "Associer 1 facture" at bounding box center [737, 408] width 54 height 13
